Goal: Transaction & Acquisition: Purchase product/service

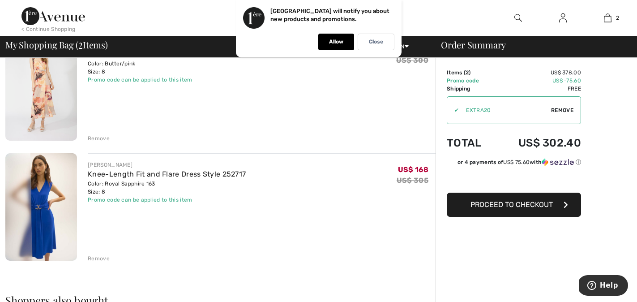
scroll to position [99, 0]
click at [503, 205] on span "Proceed to Checkout" at bounding box center [512, 204] width 82 height 9
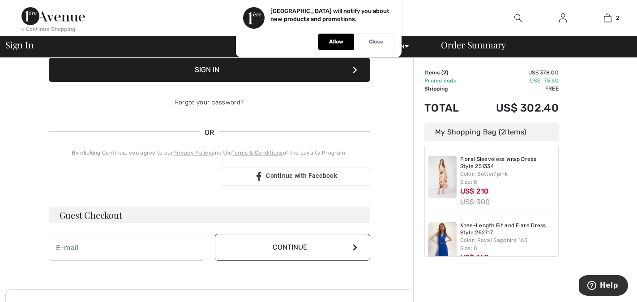
scroll to position [135, 0]
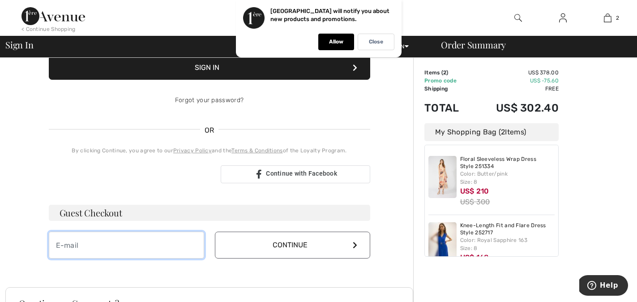
click at [105, 247] on input "email" at bounding box center [126, 245] width 155 height 27
type input "[PERSON_NAME][EMAIL_ADDRESS][DOMAIN_NAME]"
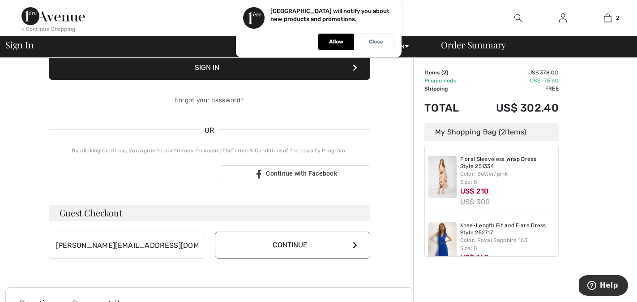
click at [272, 242] on button "Continue" at bounding box center [292, 245] width 155 height 27
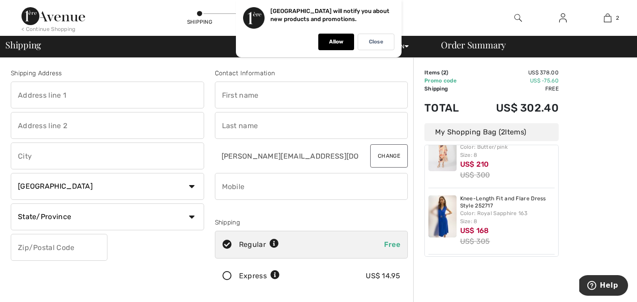
scroll to position [28, 0]
click at [103, 99] on input "text" at bounding box center [107, 95] width 193 height 27
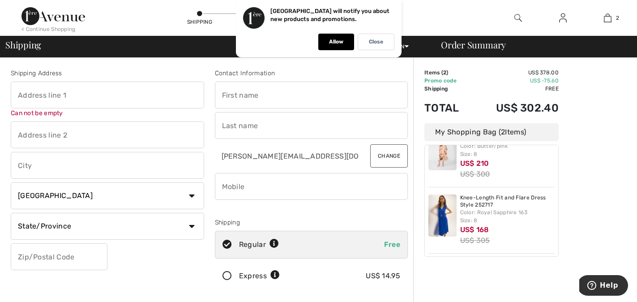
type input "[STREET_ADDRESS][PERSON_NAME]"
type input "[GEOGRAPHIC_DATA]"
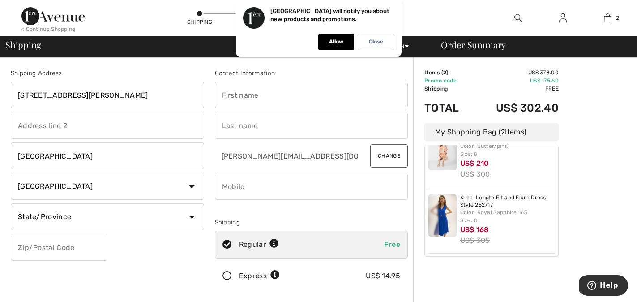
click at [73, 247] on input "text" at bounding box center [59, 247] width 97 height 27
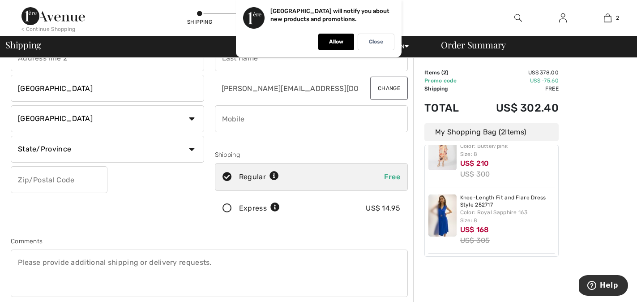
scroll to position [69, 0]
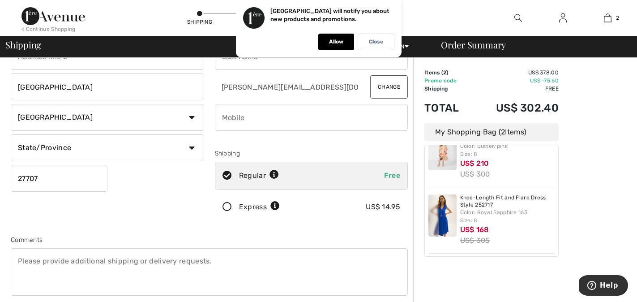
type input "27707"
click at [272, 118] on input "phone" at bounding box center [311, 117] width 193 height 27
type input "9196054641"
click at [239, 236] on div "Comments" at bounding box center [209, 239] width 397 height 9
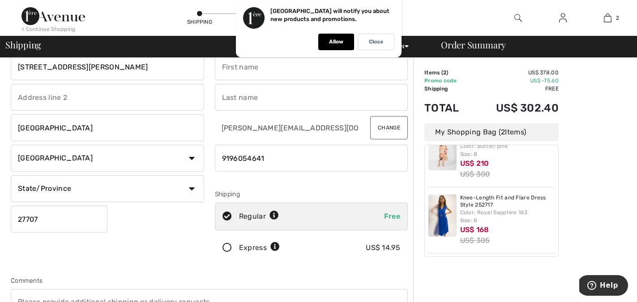
scroll to position [0, 0]
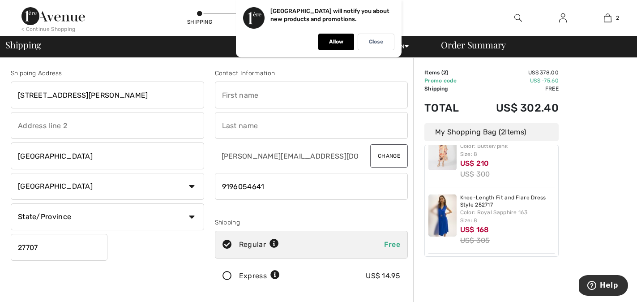
click at [279, 90] on input "text" at bounding box center [311, 95] width 193 height 27
type input "Susan"
type input "Orenstein"
click at [336, 41] on p "Allow" at bounding box center [336, 42] width 14 height 7
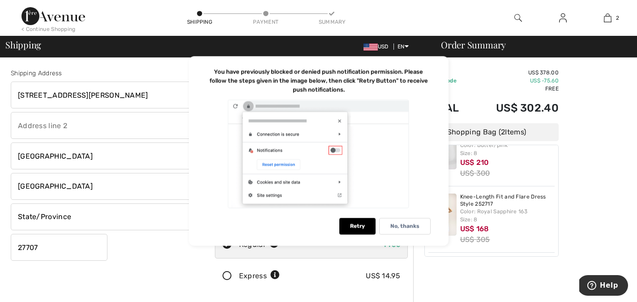
click at [407, 168] on div at bounding box center [319, 154] width 224 height 110
click at [482, 87] on td "Free" at bounding box center [516, 89] width 86 height 8
click at [395, 226] on p "No, thanks" at bounding box center [405, 226] width 29 height 7
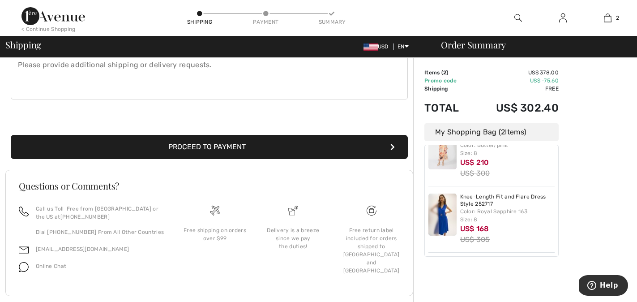
scroll to position [281, 0]
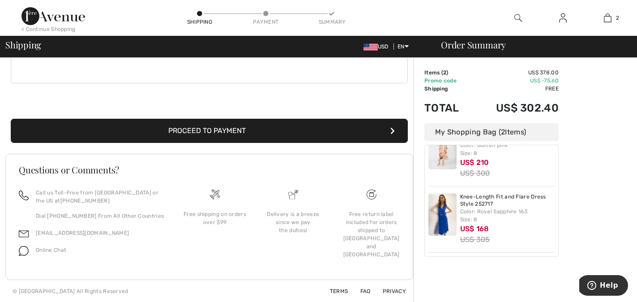
click at [264, 133] on button "Proceed to Payment" at bounding box center [209, 131] width 397 height 24
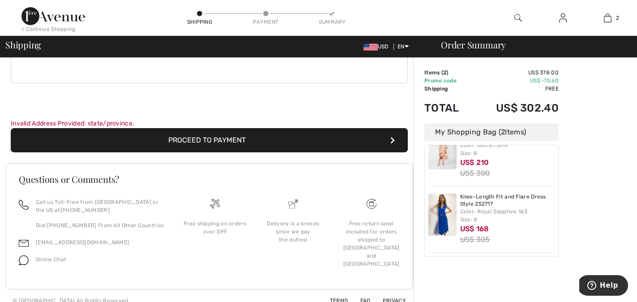
click at [242, 140] on button "Proceed to Payment" at bounding box center [209, 140] width 397 height 24
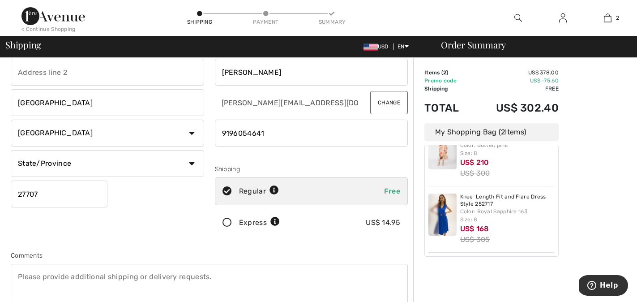
scroll to position [52, 0]
click at [133, 135] on select "Country Canada United States Afghanistan Aland Islands Albania Algeria American…" at bounding box center [107, 134] width 193 height 27
select select "US"
click at [11, 121] on select "Country Canada United States Afghanistan Aland Islands Albania Algeria American…" at bounding box center [107, 134] width 193 height 27
click at [149, 163] on select "State/Province Alabama Alaska American Samoa Arizona Arkansas California Colora…" at bounding box center [107, 164] width 193 height 27
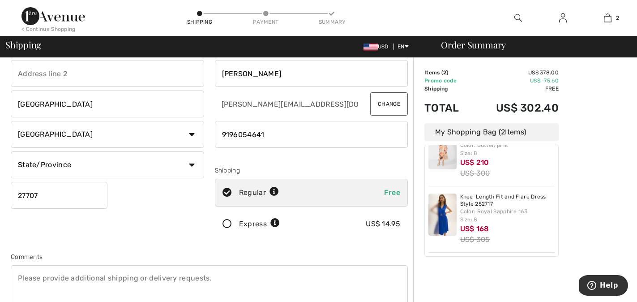
select select "NC"
click at [11, 151] on select "State/Province Alabama Alaska American Samoa Arizona Arkansas California Colora…" at bounding box center [107, 164] width 193 height 27
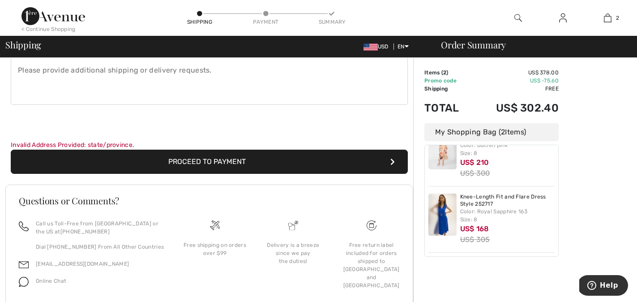
scroll to position [291, 0]
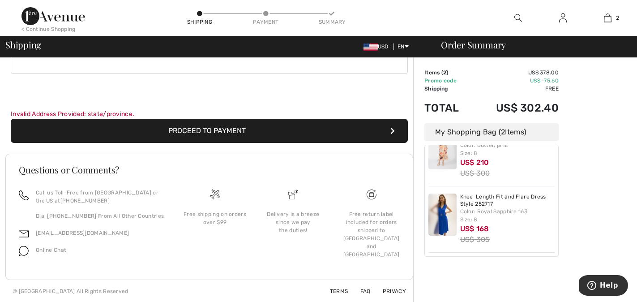
click at [229, 132] on button "Proceed to Payment" at bounding box center [209, 131] width 397 height 24
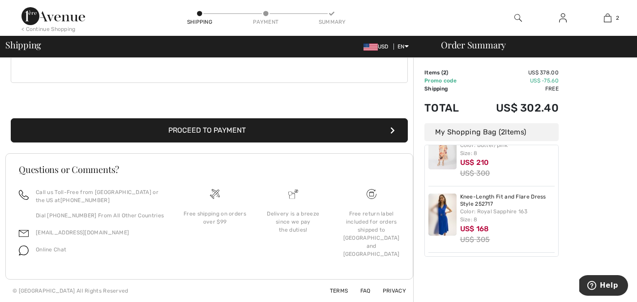
scroll to position [281, 0]
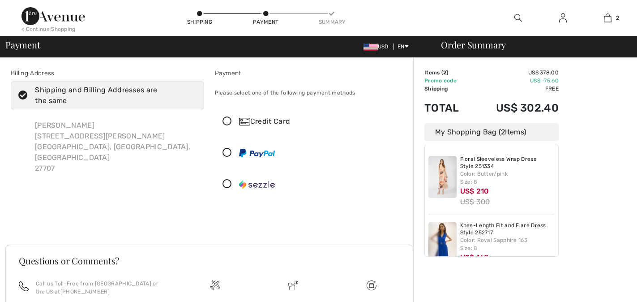
click at [224, 124] on icon at bounding box center [227, 121] width 24 height 9
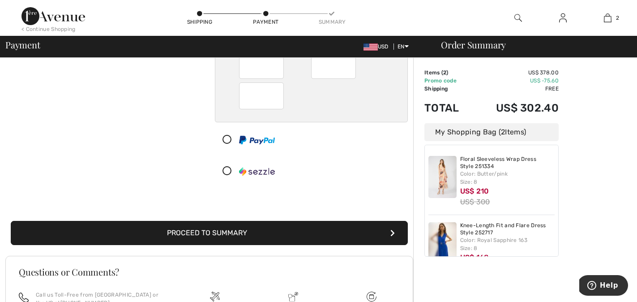
scroll to position [114, 0]
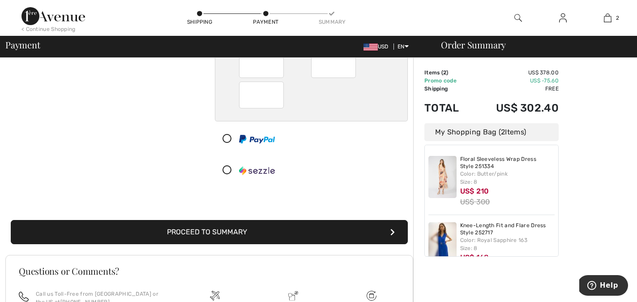
click at [187, 231] on button "Proceed to Summary" at bounding box center [209, 232] width 397 height 24
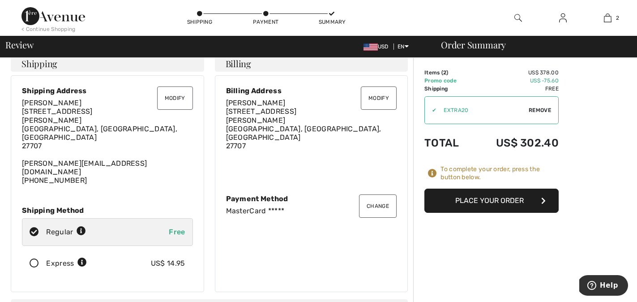
scroll to position [10, 0]
click at [468, 199] on button "Place Your Order" at bounding box center [492, 201] width 134 height 24
